Goal: Information Seeking & Learning: Learn about a topic

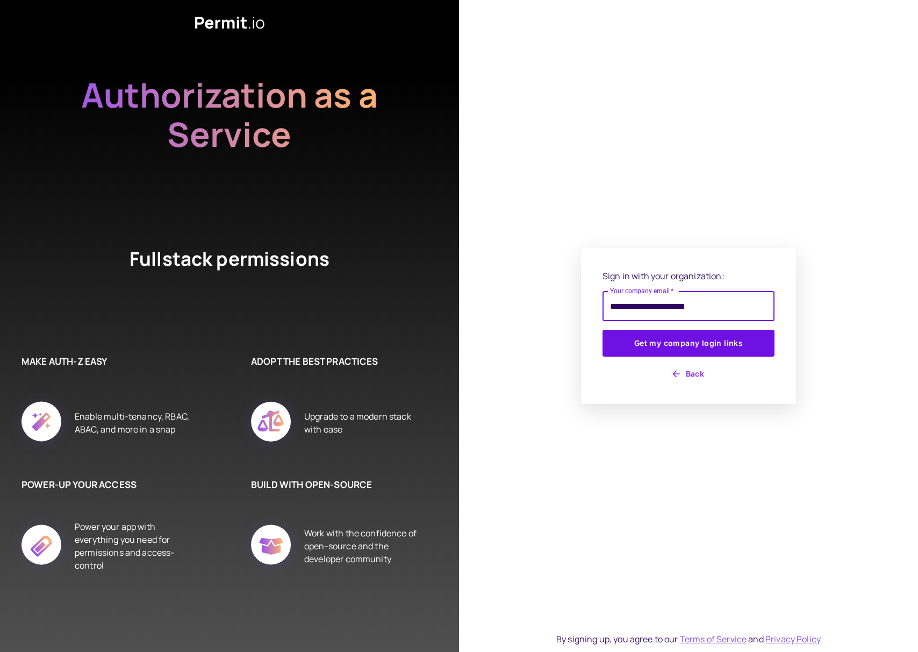
type input "**********"
click at [603, 330] on button "Get my company login links" at bounding box center [689, 343] width 172 height 27
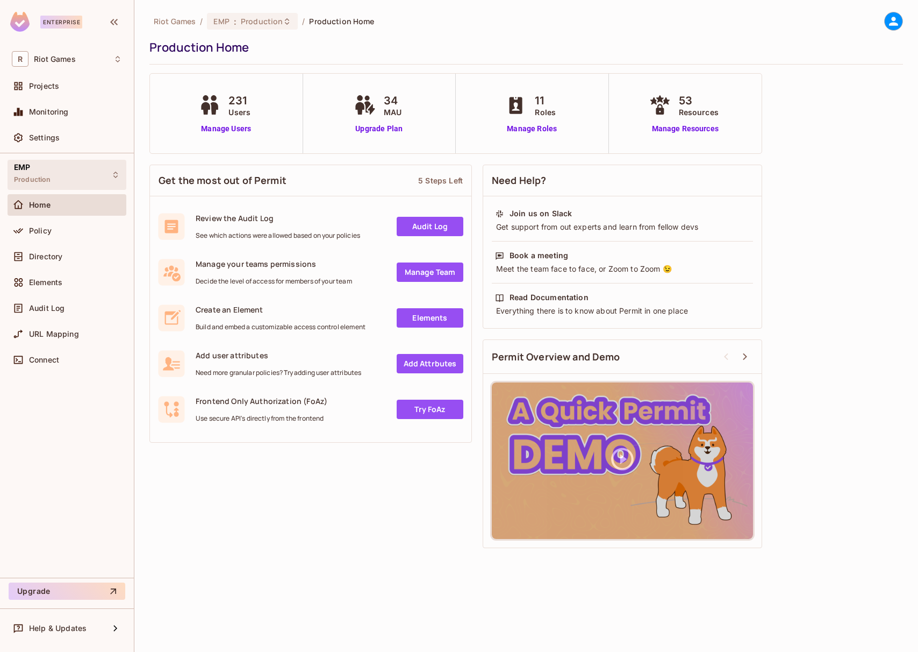
click at [60, 170] on div "EMP Production" at bounding box center [67, 175] width 119 height 30
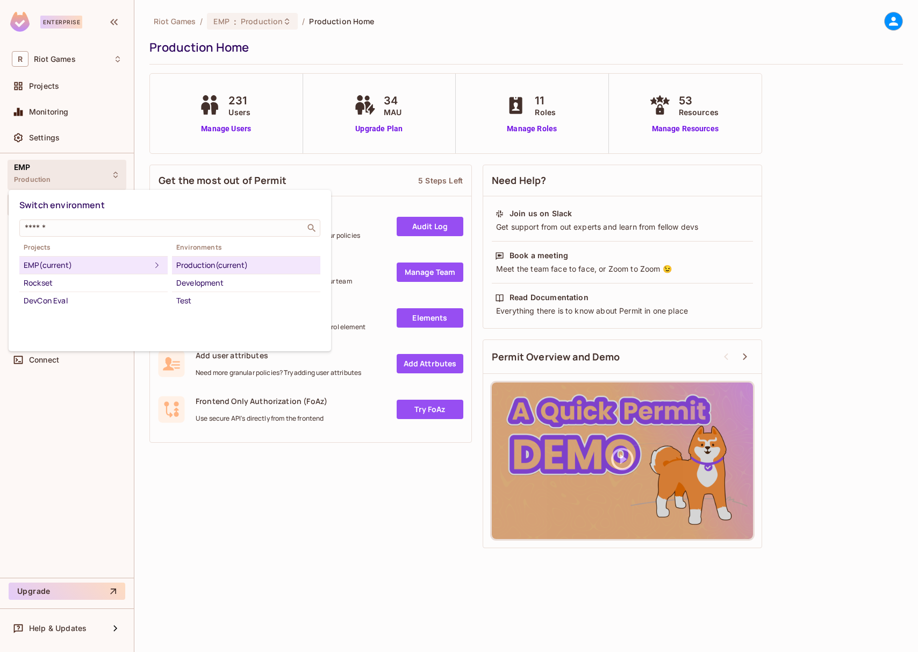
click at [59, 169] on div at bounding box center [459, 326] width 918 height 652
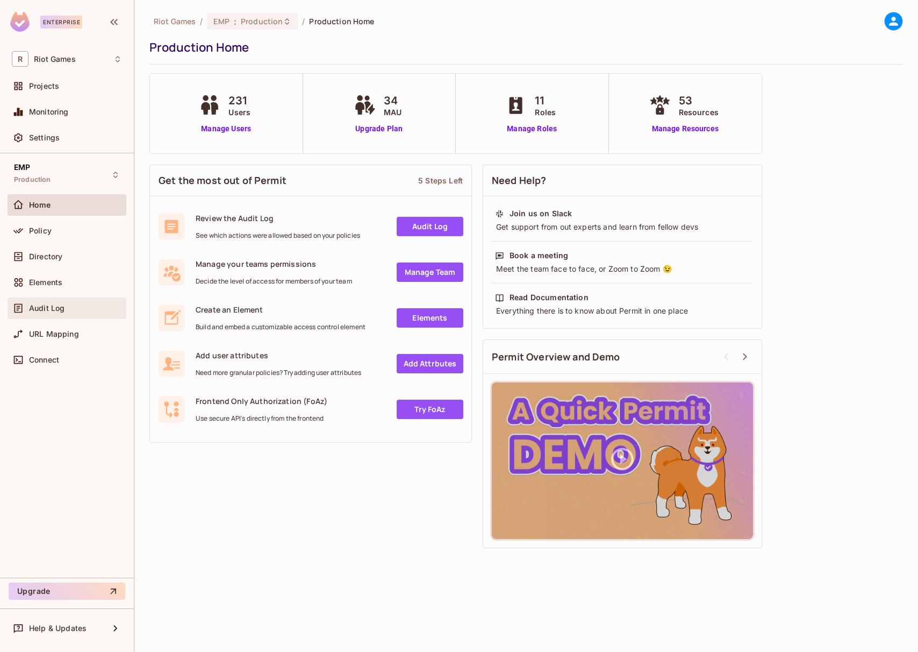
click at [76, 315] on div "Audit Log" at bounding box center [67, 308] width 119 height 22
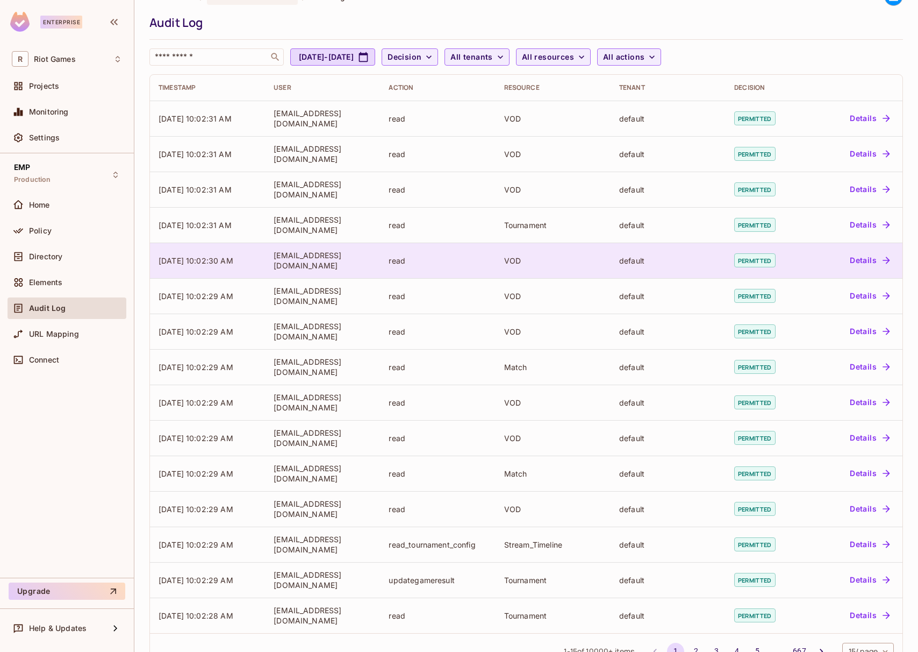
scroll to position [57, 0]
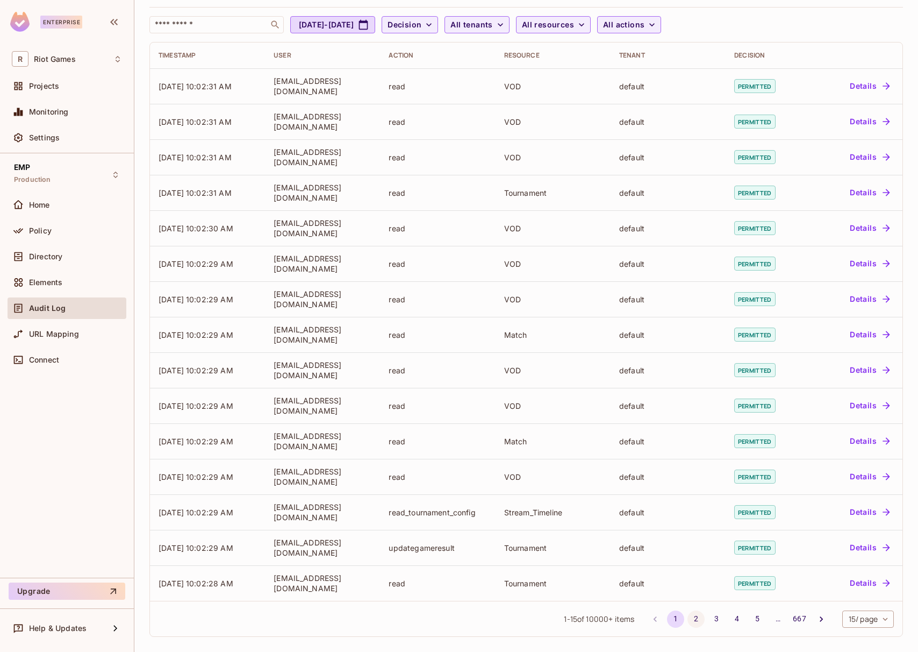
click at [691, 622] on button "2" at bounding box center [696, 618] width 17 height 17
click at [708, 618] on button "3" at bounding box center [716, 618] width 17 height 17
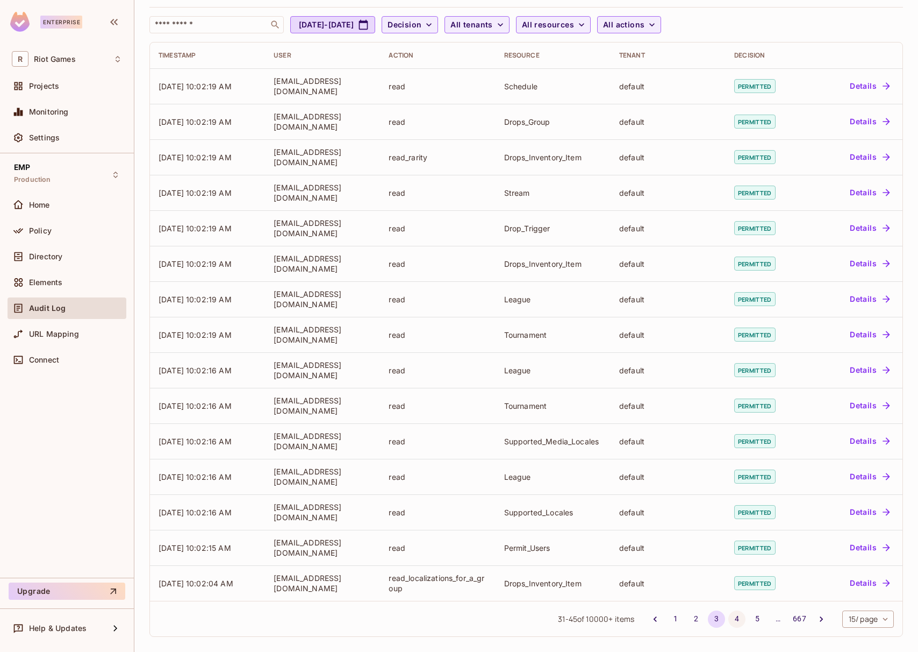
click at [729, 620] on button "4" at bounding box center [737, 618] width 17 height 17
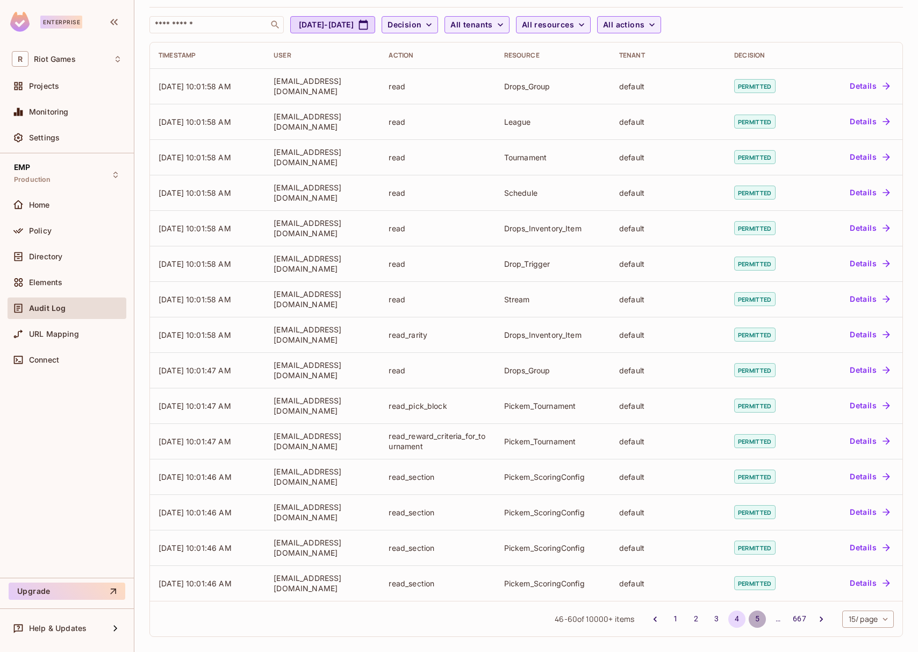
click at [749, 618] on button "5" at bounding box center [757, 618] width 17 height 17
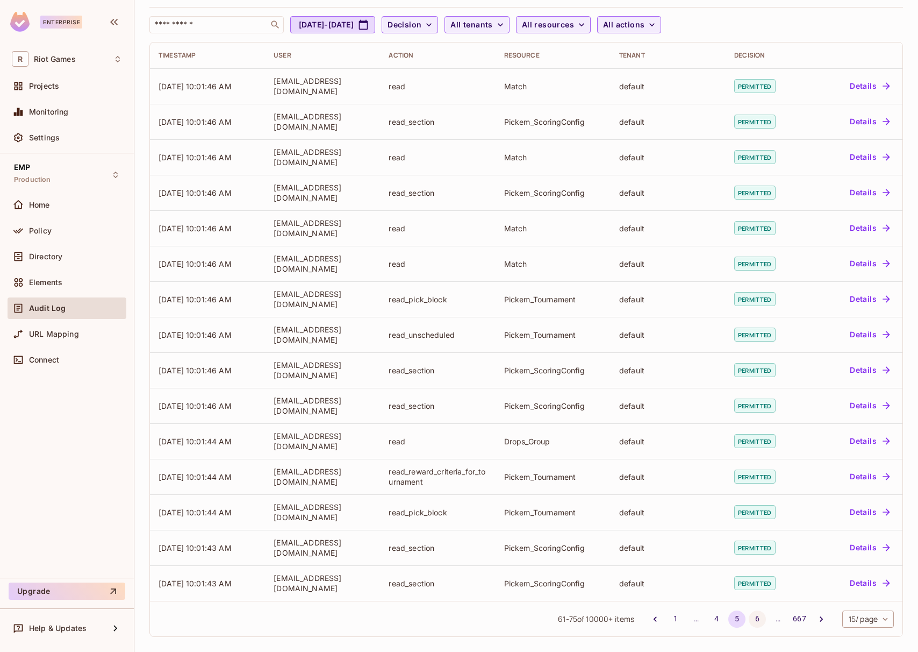
click at [750, 618] on button "6" at bounding box center [757, 618] width 17 height 17
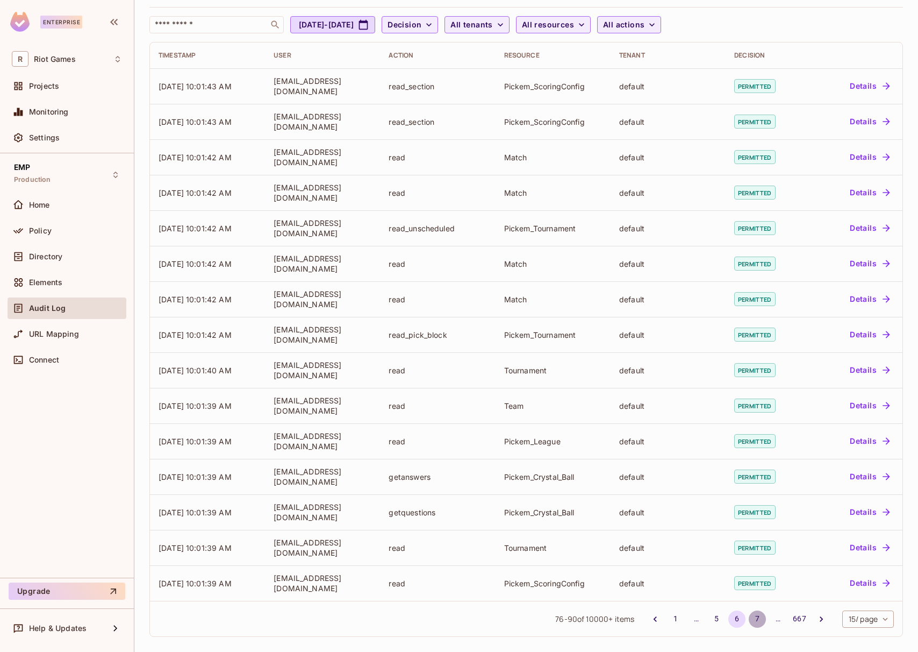
click at [751, 616] on button "7" at bounding box center [757, 618] width 17 height 17
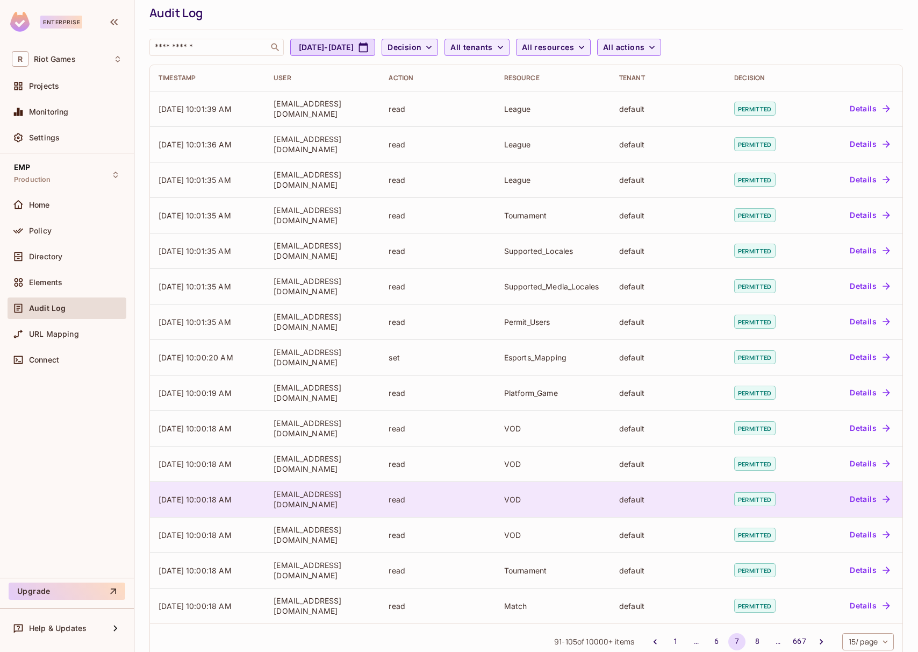
scroll to position [0, 0]
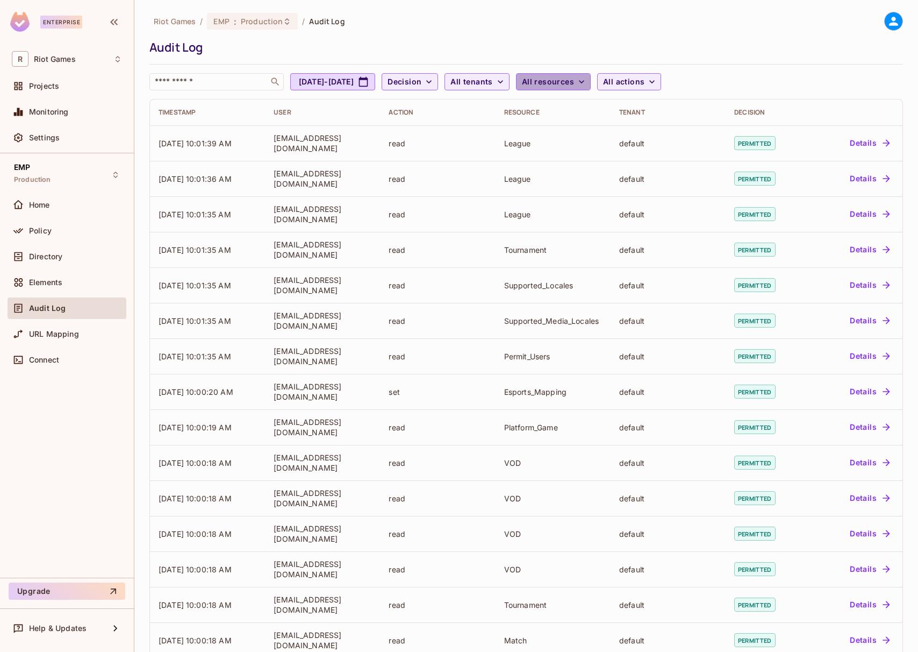
click at [587, 77] on icon "button" at bounding box center [581, 81] width 11 height 11
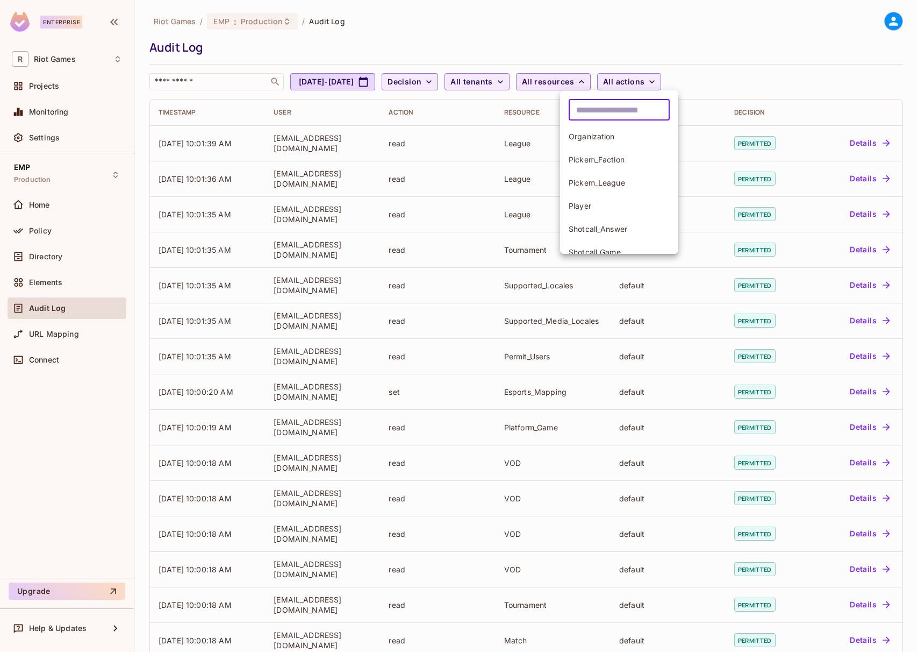
click at [633, 109] on input "text" at bounding box center [619, 110] width 101 height 22
type input "*******"
click at [633, 233] on span "Pickem_ScoringConfig" at bounding box center [619, 229] width 101 height 10
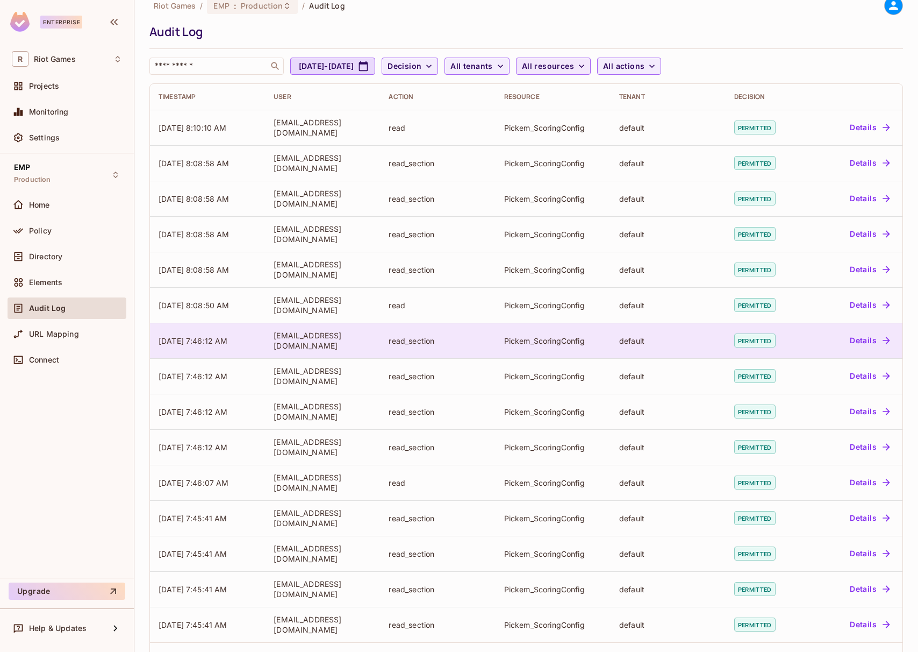
scroll to position [57, 0]
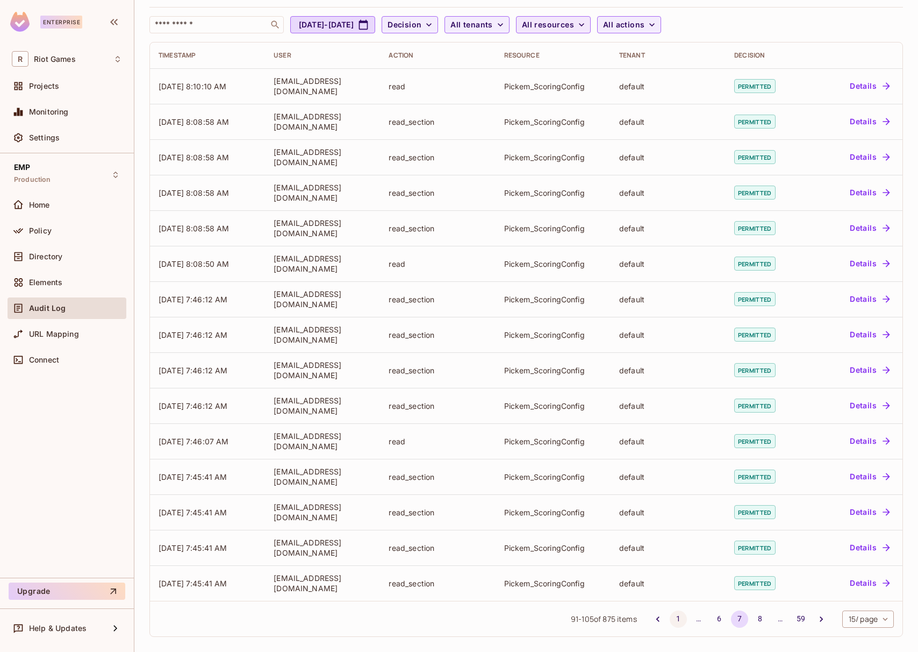
click at [670, 618] on button "1" at bounding box center [678, 618] width 17 height 17
click at [816, 620] on icon "Go to next page" at bounding box center [821, 619] width 11 height 11
click at [711, 618] on button "3" at bounding box center [719, 618] width 17 height 17
click at [731, 616] on button "4" at bounding box center [739, 618] width 17 height 17
click at [752, 618] on button "5" at bounding box center [760, 618] width 17 height 17
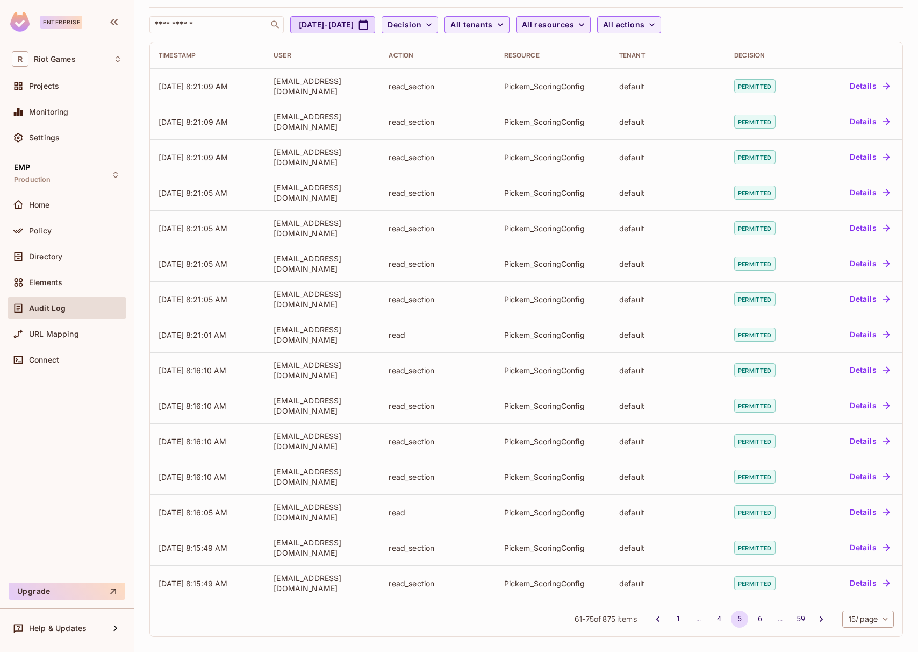
click at [752, 618] on button "6" at bounding box center [760, 618] width 17 height 17
click at [753, 617] on button "7" at bounding box center [760, 618] width 17 height 17
click at [757, 618] on button "8" at bounding box center [760, 618] width 17 height 17
click at [756, 617] on button "9" at bounding box center [760, 618] width 17 height 17
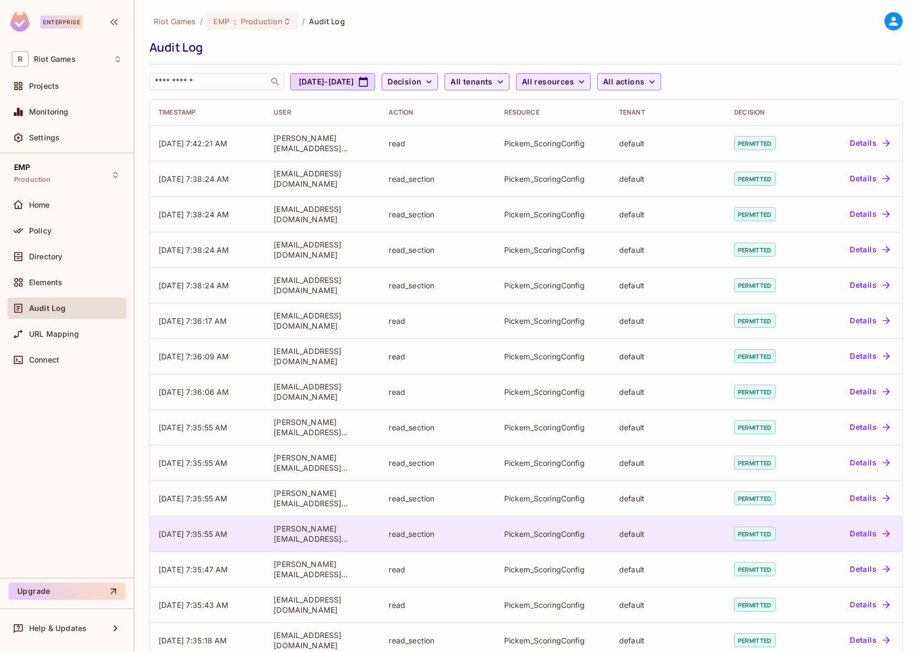
scroll to position [0, 0]
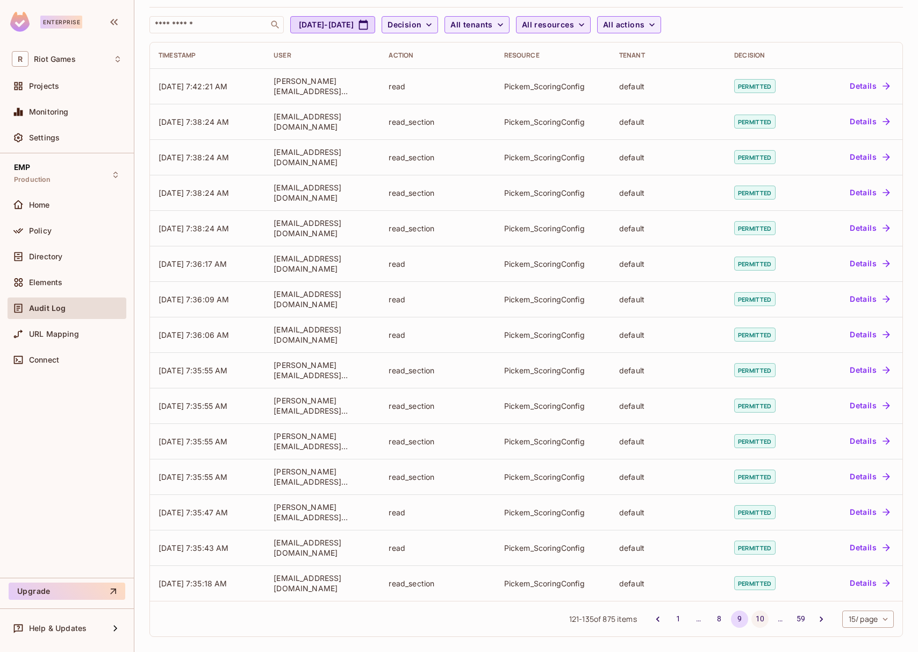
click at [754, 618] on button "10" at bounding box center [760, 618] width 17 height 17
click at [752, 618] on button "11" at bounding box center [760, 618] width 17 height 17
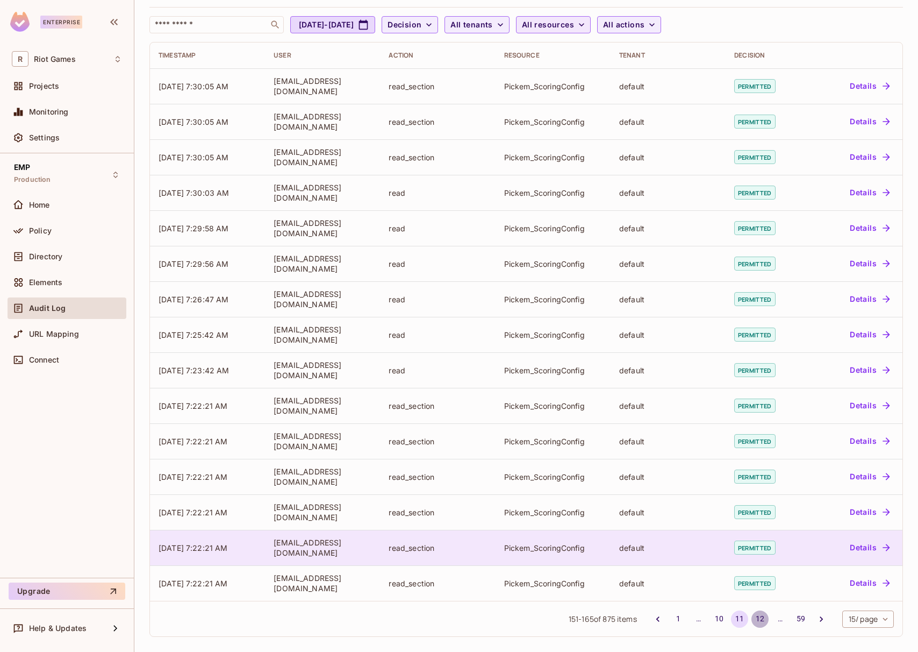
click at [752, 619] on button "12" at bounding box center [760, 618] width 17 height 17
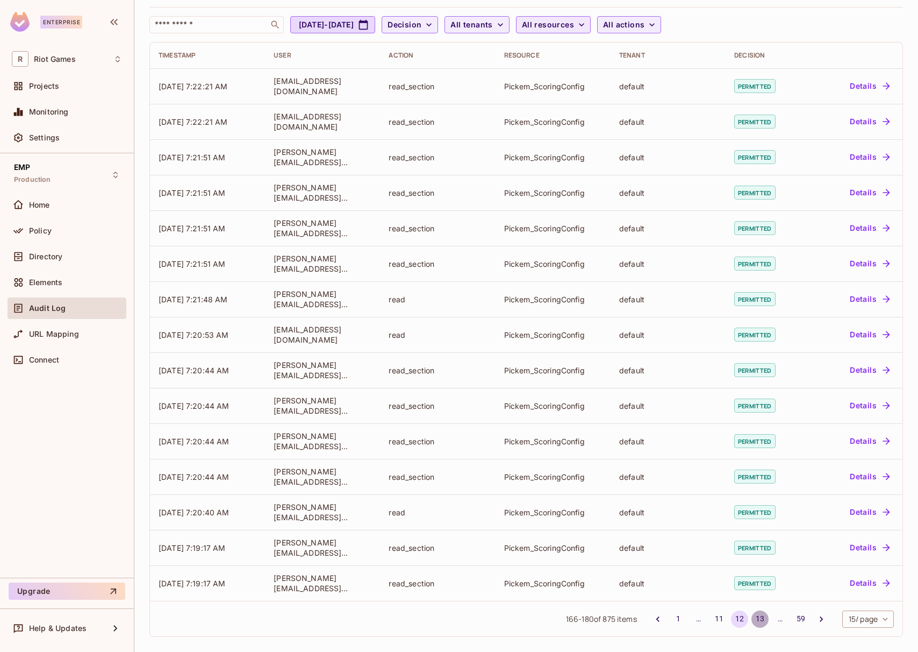
click at [752, 618] on button "13" at bounding box center [760, 618] width 17 height 17
click at [752, 618] on button "14" at bounding box center [760, 618] width 17 height 17
click at [752, 618] on button "15" at bounding box center [760, 618] width 17 height 17
click at [752, 618] on button "16" at bounding box center [760, 618] width 17 height 17
click at [752, 617] on button "17" at bounding box center [760, 618] width 17 height 17
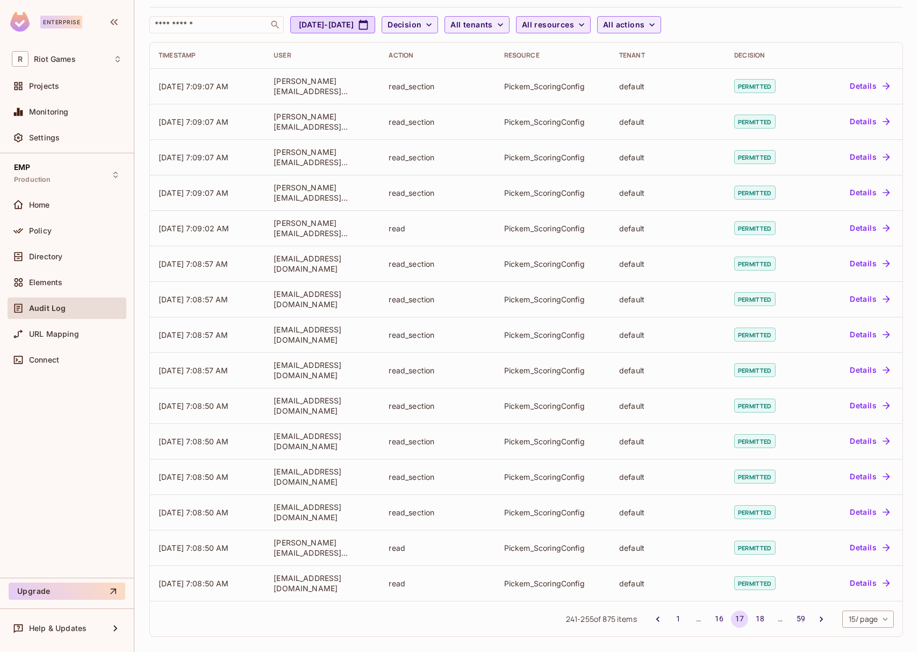
click at [752, 616] on button "18" at bounding box center [760, 618] width 17 height 17
click at [752, 616] on button "19" at bounding box center [760, 618] width 17 height 17
click at [752, 616] on button "20" at bounding box center [760, 618] width 17 height 17
click at [752, 615] on button "21" at bounding box center [760, 618] width 17 height 17
click at [752, 615] on button "22" at bounding box center [760, 618] width 17 height 17
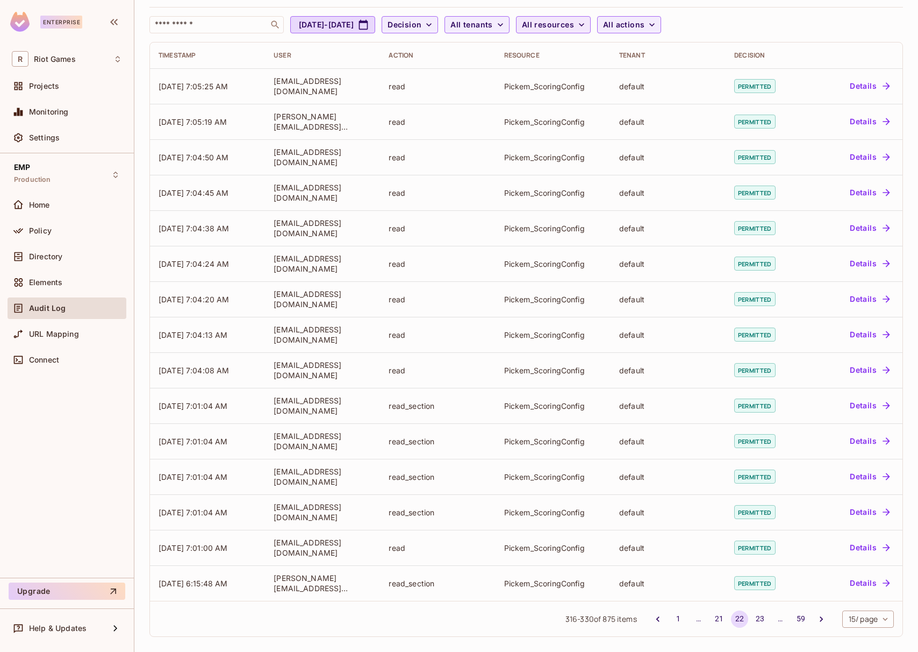
click at [752, 615] on button "23" at bounding box center [760, 618] width 17 height 17
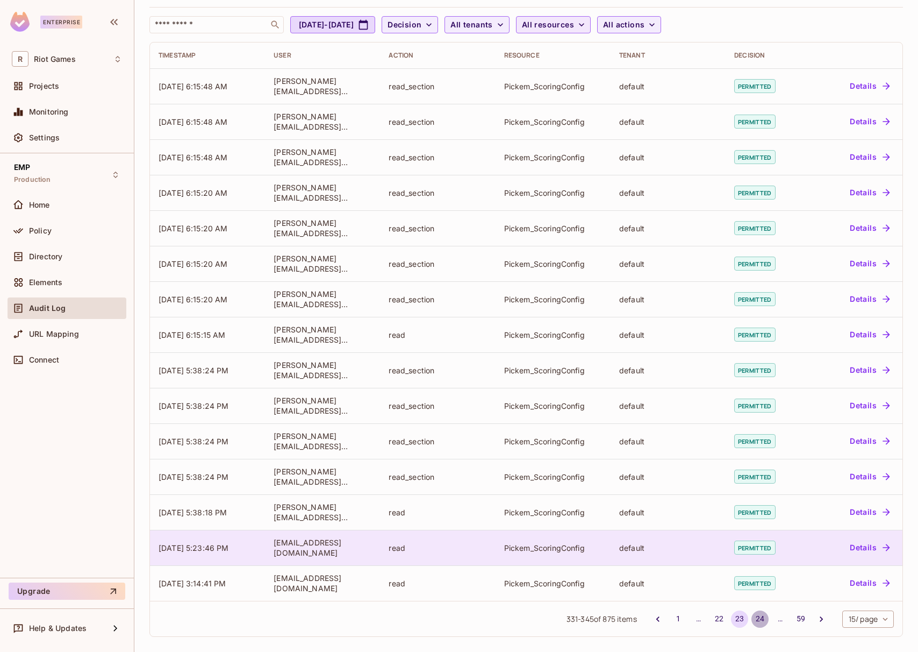
click at [752, 614] on button "24" at bounding box center [760, 618] width 17 height 17
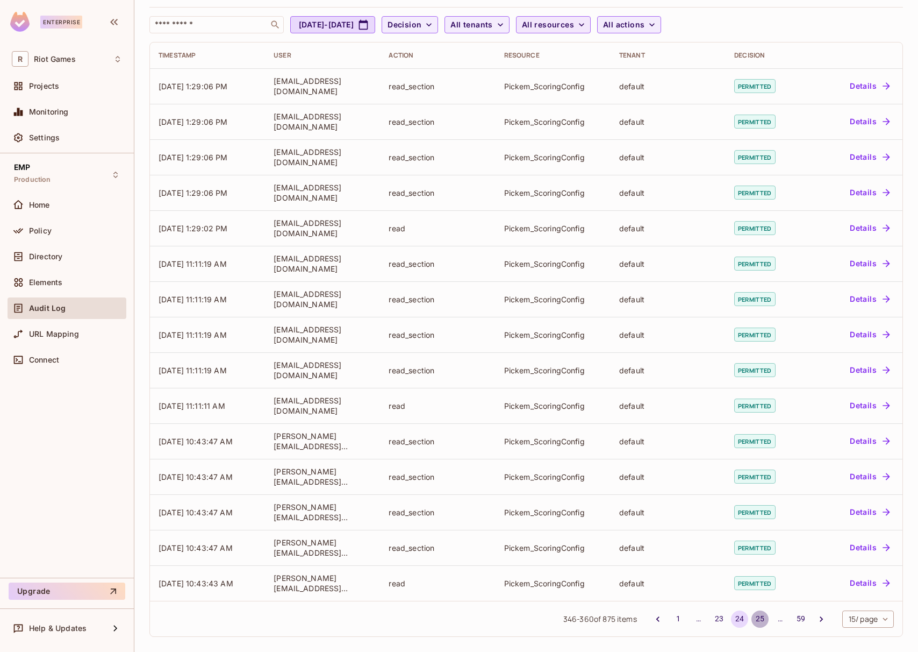
click at [752, 614] on button "25" at bounding box center [760, 618] width 17 height 17
click at [714, 618] on button "24" at bounding box center [719, 618] width 17 height 17
click at [714, 619] on button "23" at bounding box center [719, 618] width 17 height 17
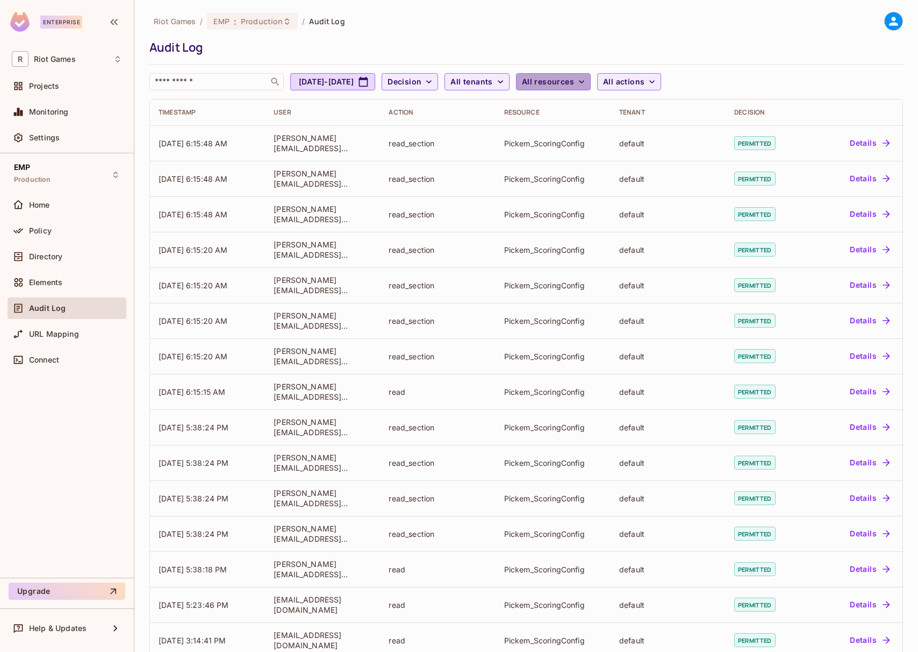
click at [574, 86] on span "All resources" at bounding box center [548, 81] width 52 height 13
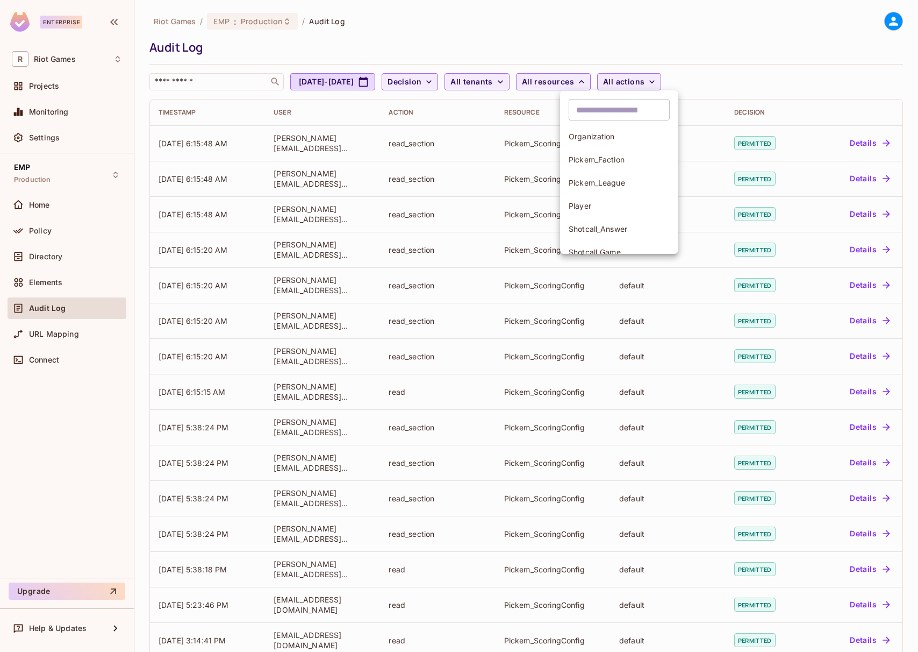
click at [373, 33] on div at bounding box center [459, 326] width 918 height 652
click at [72, 309] on div "Audit Log" at bounding box center [75, 308] width 93 height 9
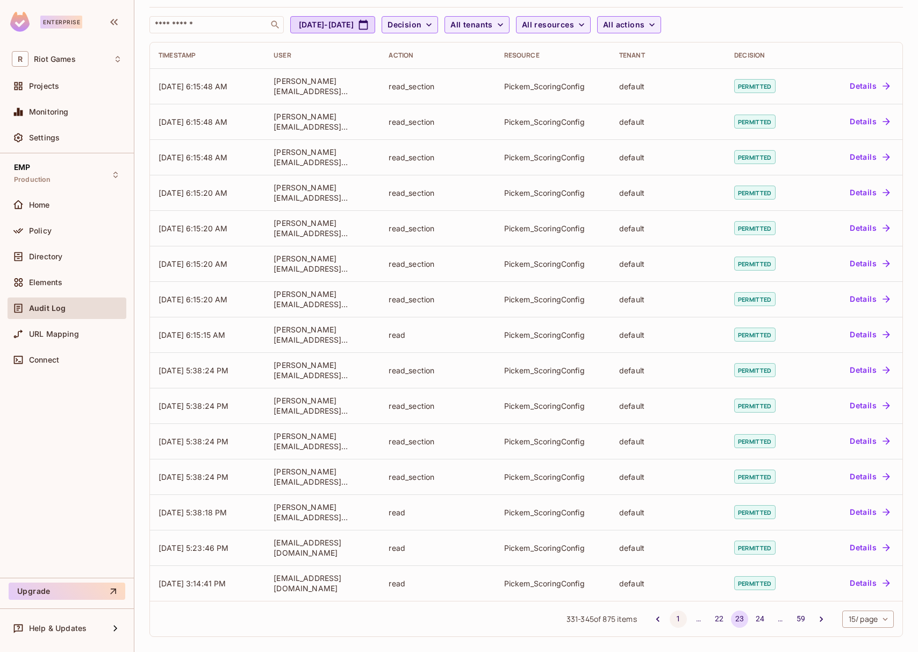
click at [670, 617] on button "1" at bounding box center [678, 618] width 17 height 17
click at [574, 24] on span "All resources" at bounding box center [548, 24] width 52 height 13
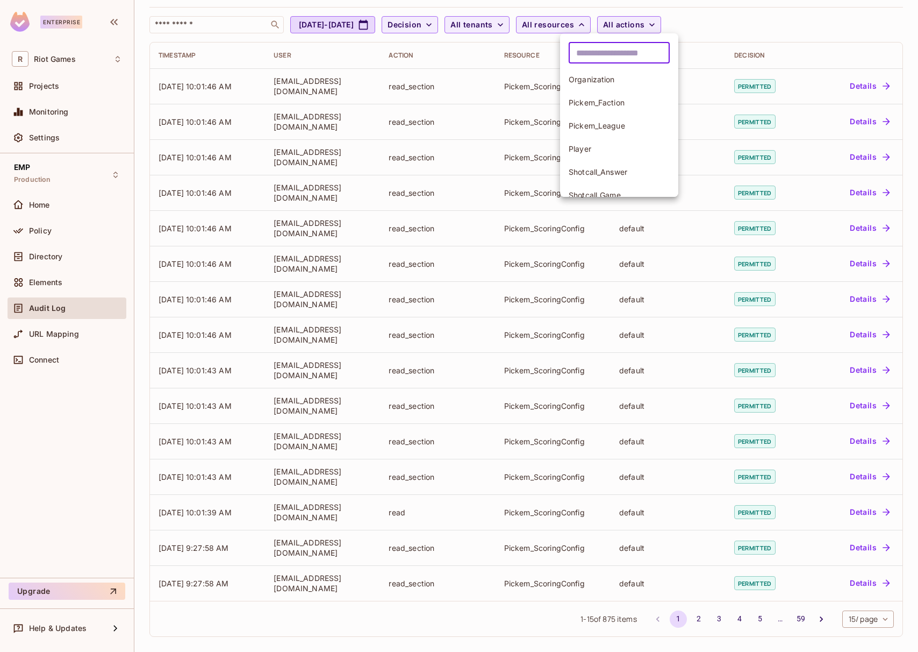
click at [613, 58] on input "text" at bounding box center [619, 53] width 101 height 22
type input "******"
click at [623, 179] on li "Pickem_ScoringConfig" at bounding box center [619, 173] width 118 height 26
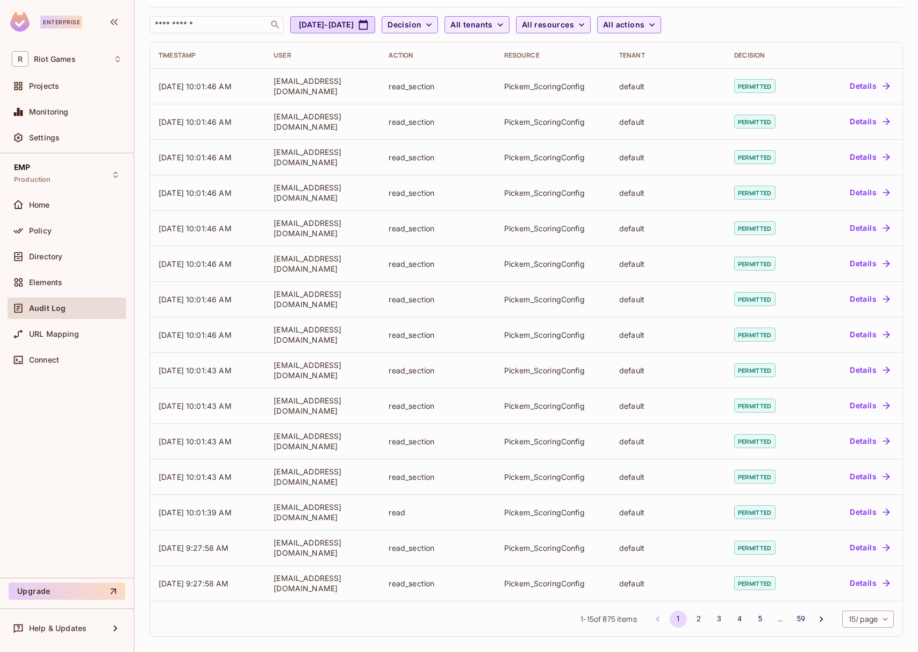
click at [795, 22] on div "​ [DATE] - [DATE] Decision All tenants All resources All actions" at bounding box center [523, 24] width 749 height 17
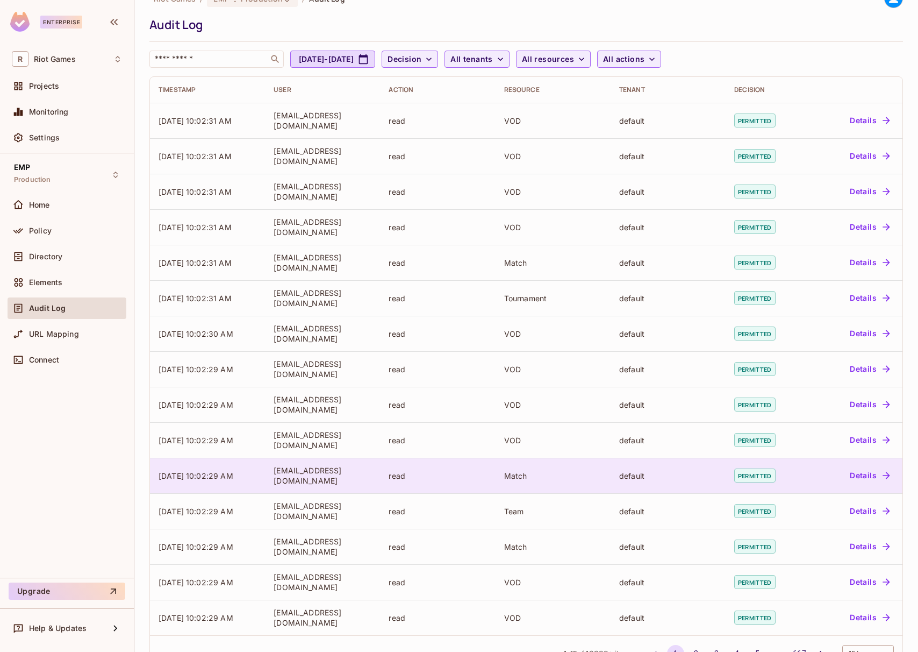
scroll to position [57, 0]
